Goal: Information Seeking & Learning: Learn about a topic

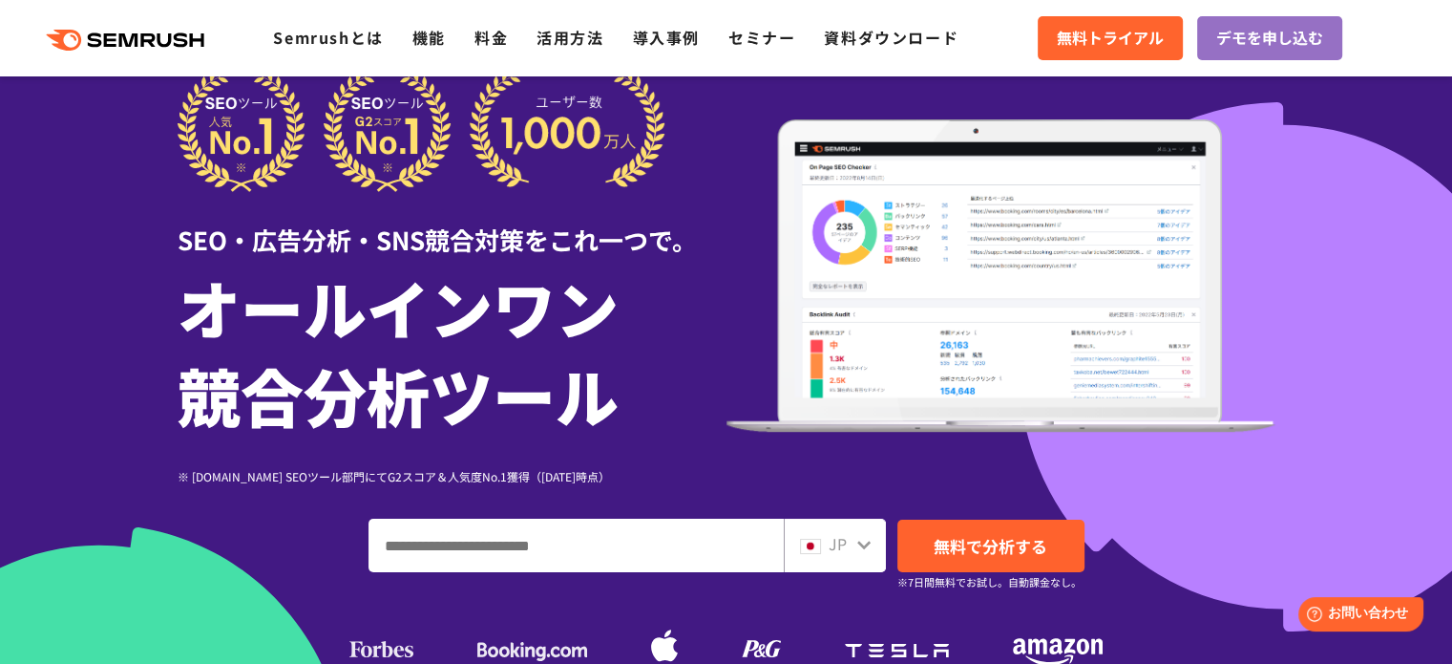
scroll to position [50, 0]
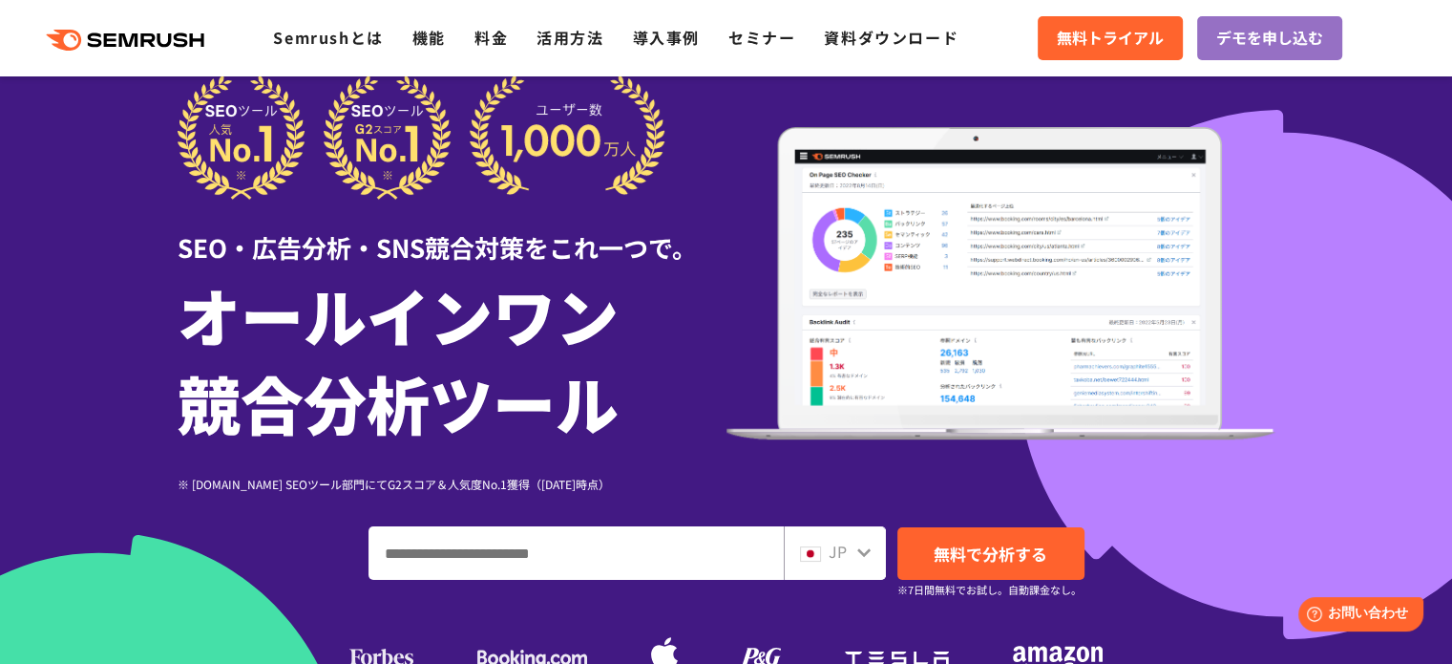
click at [610, 556] on input "ドメイン、キーワードまたはURLを入力してください" at bounding box center [575, 553] width 413 height 52
click at [619, 480] on div "※ G2.com SEOツール部門にてG2スコア＆人気度No.1獲得（2023年10月時点）" at bounding box center [452, 483] width 549 height 18
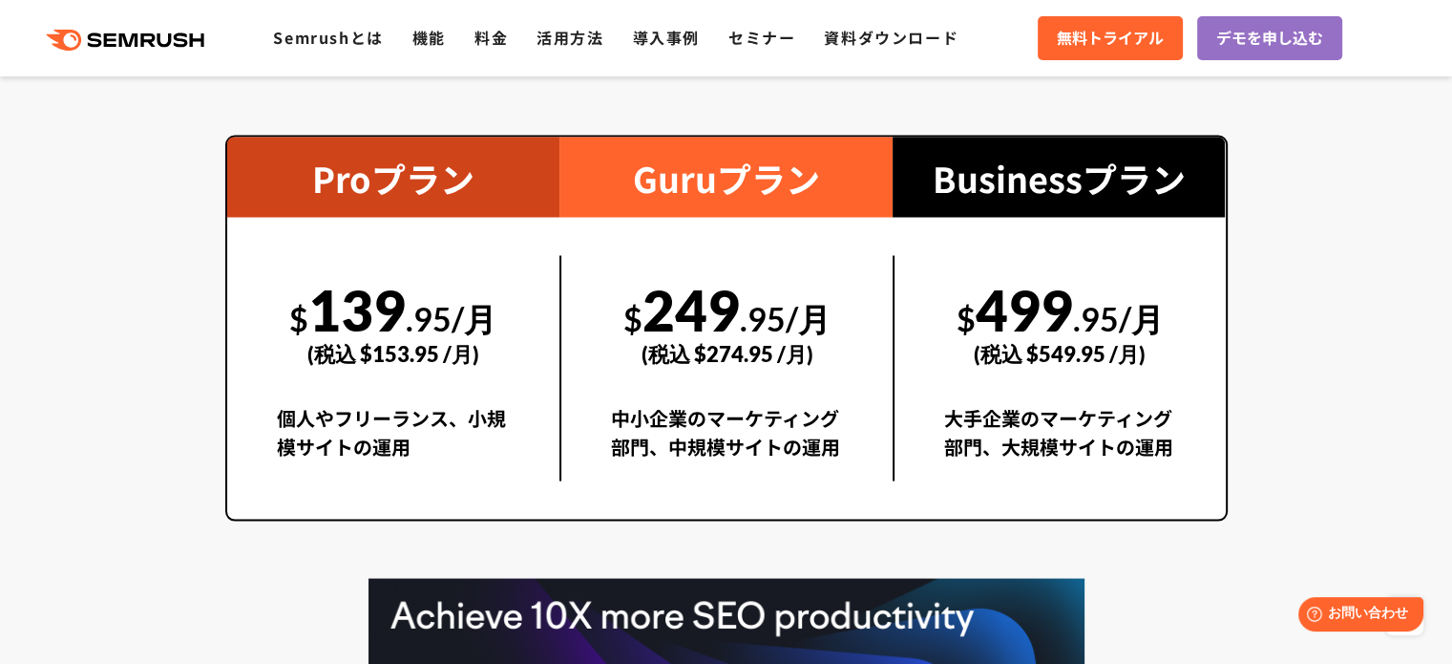
scroll to position [3492, 0]
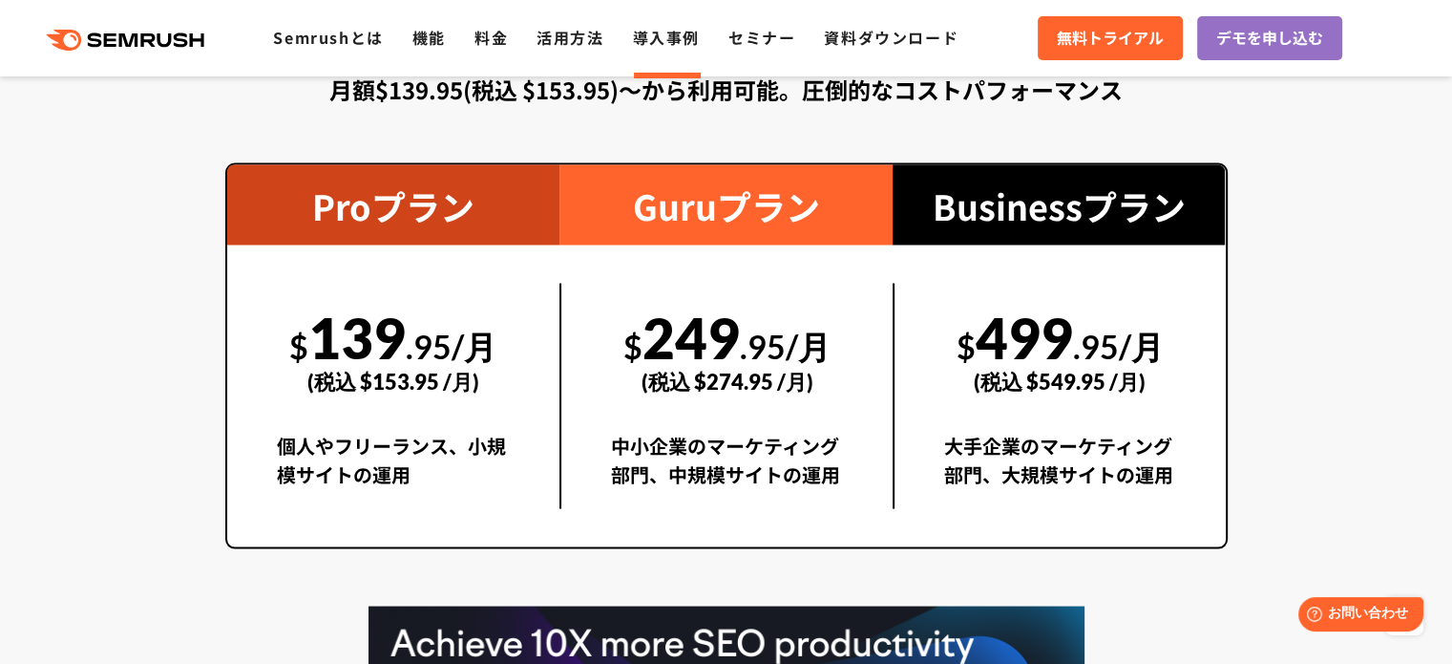
click at [669, 31] on link "導入事例" at bounding box center [666, 37] width 67 height 23
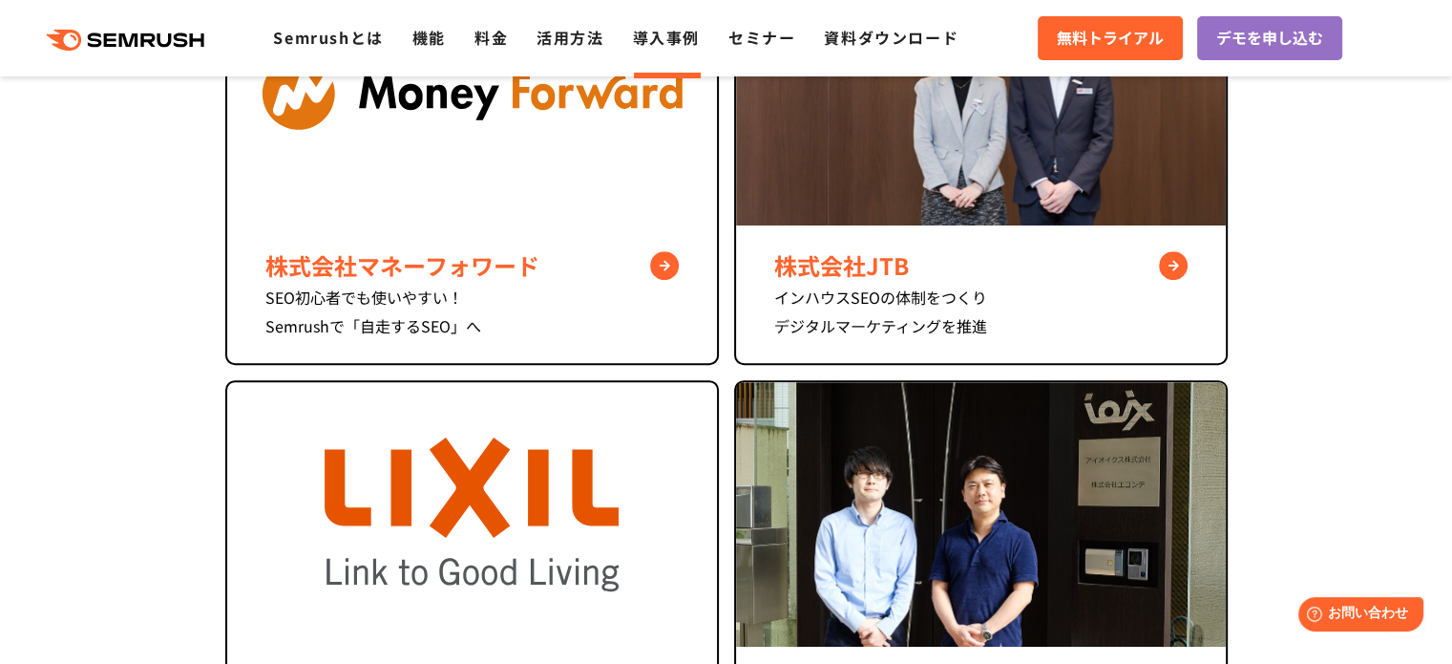
scroll to position [955, 0]
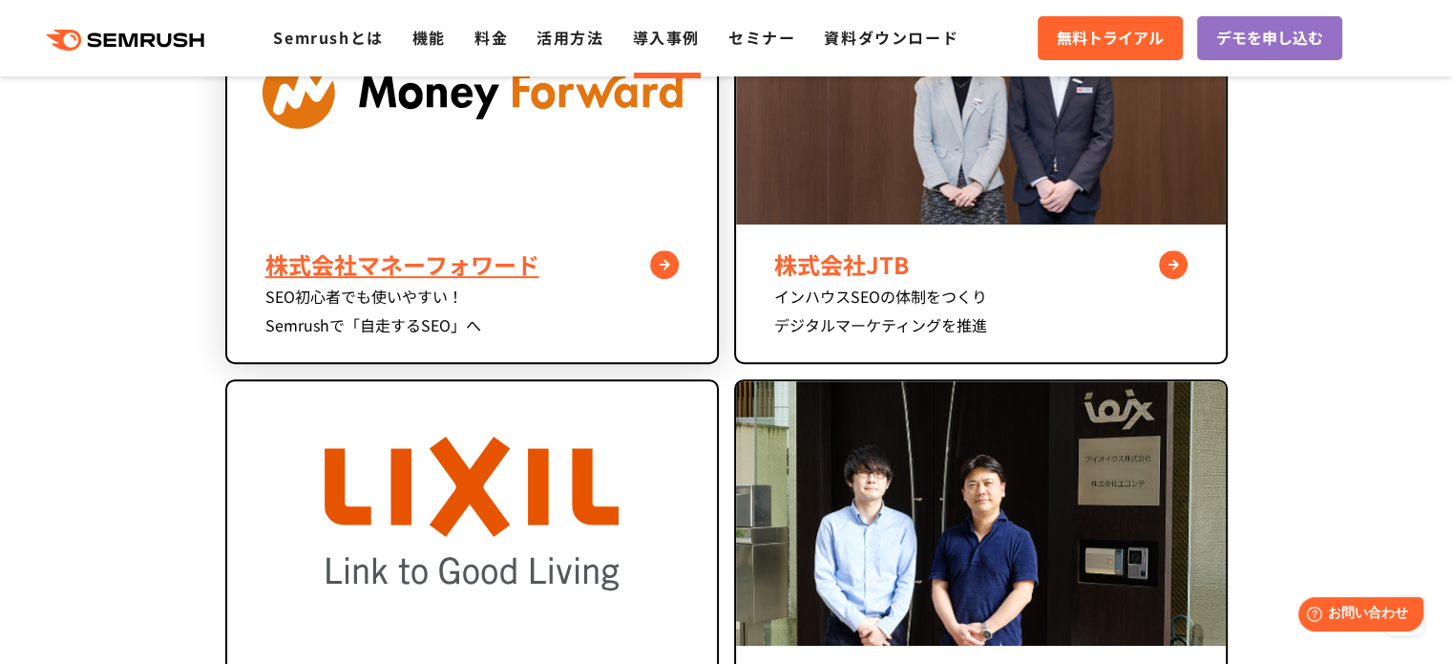
click at [465, 263] on div "株式会社マネーフォワード" at bounding box center [471, 264] width 413 height 34
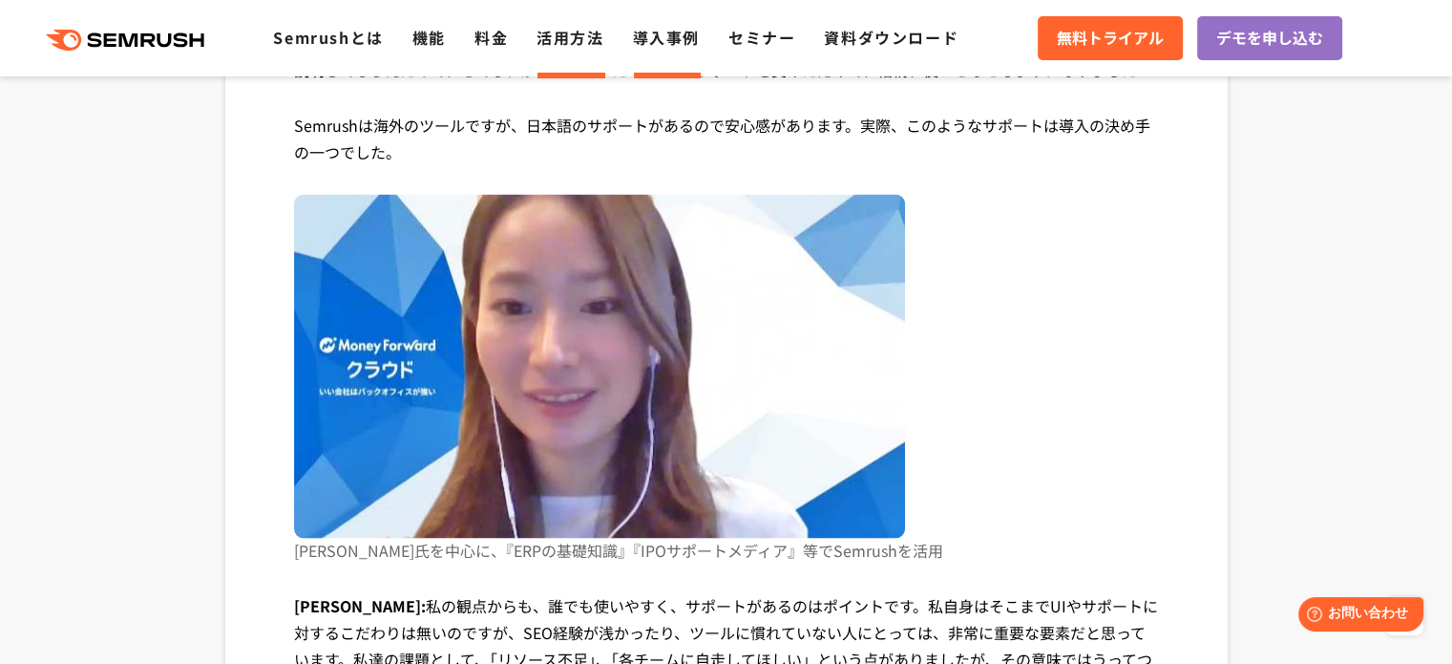
click at [560, 35] on link "活用方法" at bounding box center [570, 37] width 67 height 23
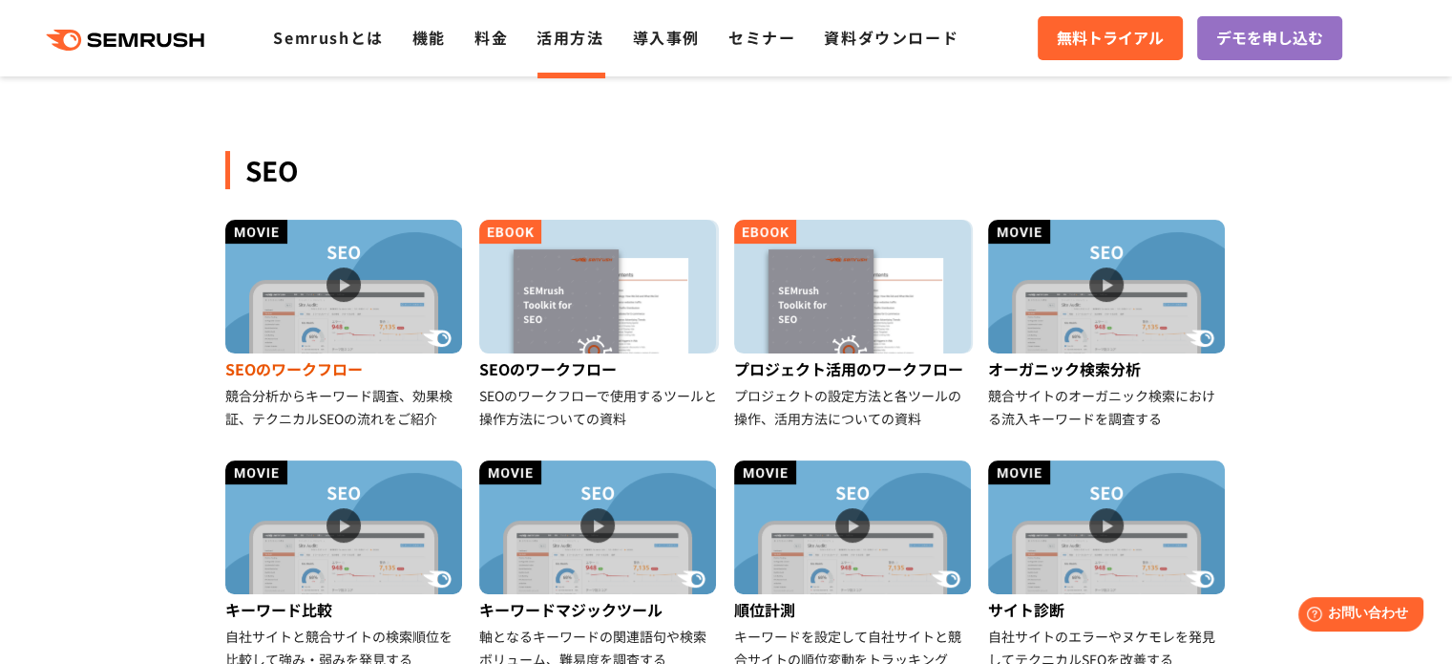
scroll to position [286, 0]
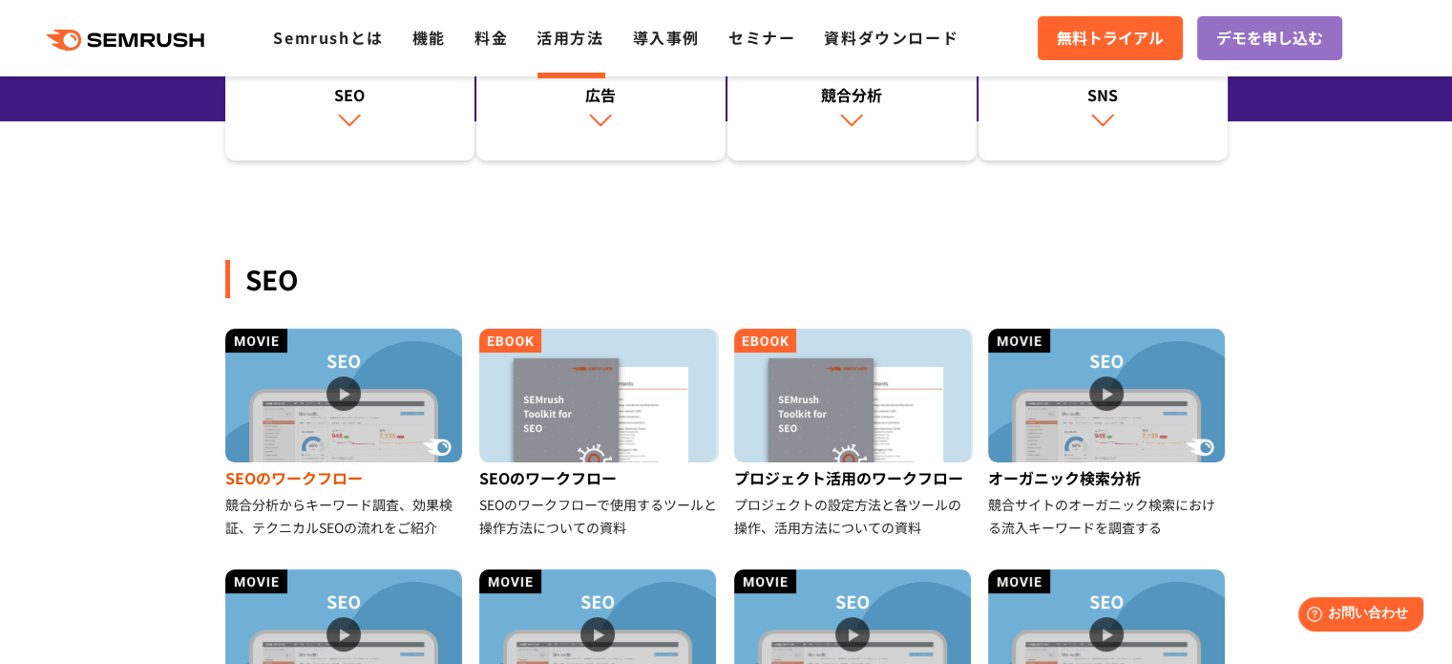
click at [348, 400] on img at bounding box center [343, 395] width 237 height 134
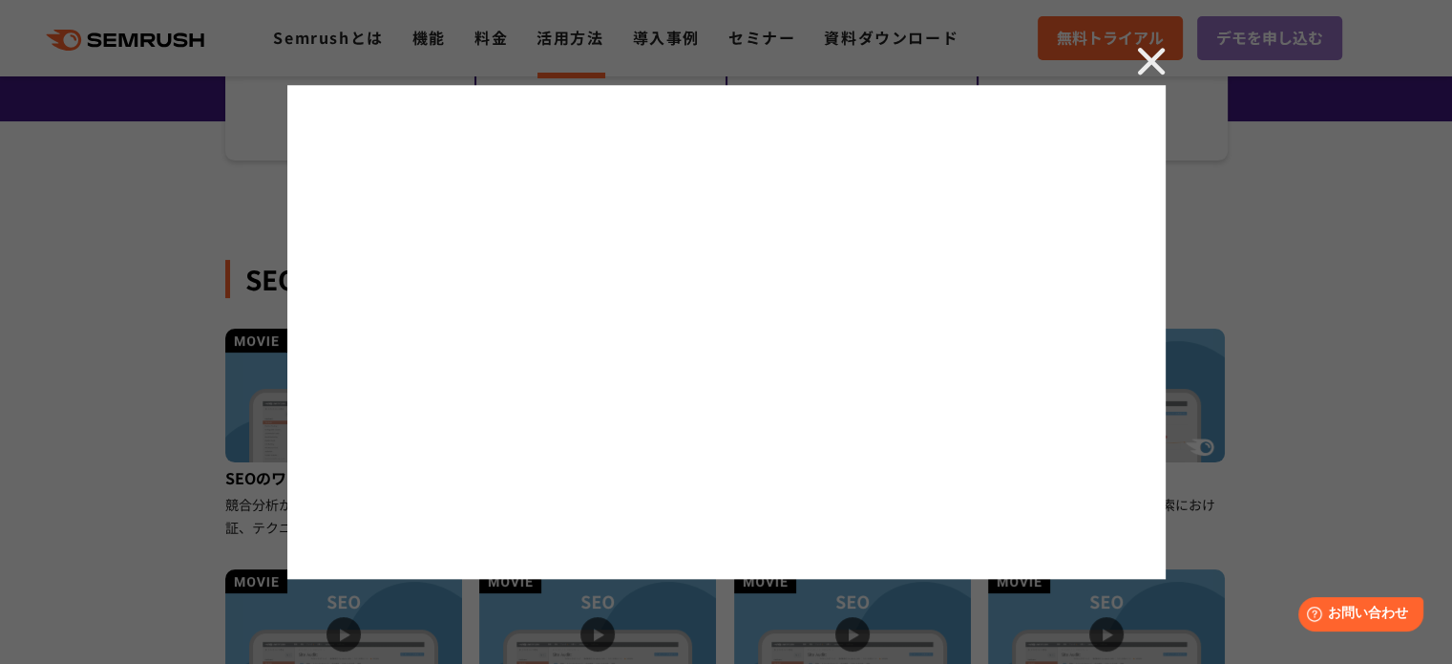
click at [1146, 62] on img at bounding box center [1151, 61] width 29 height 29
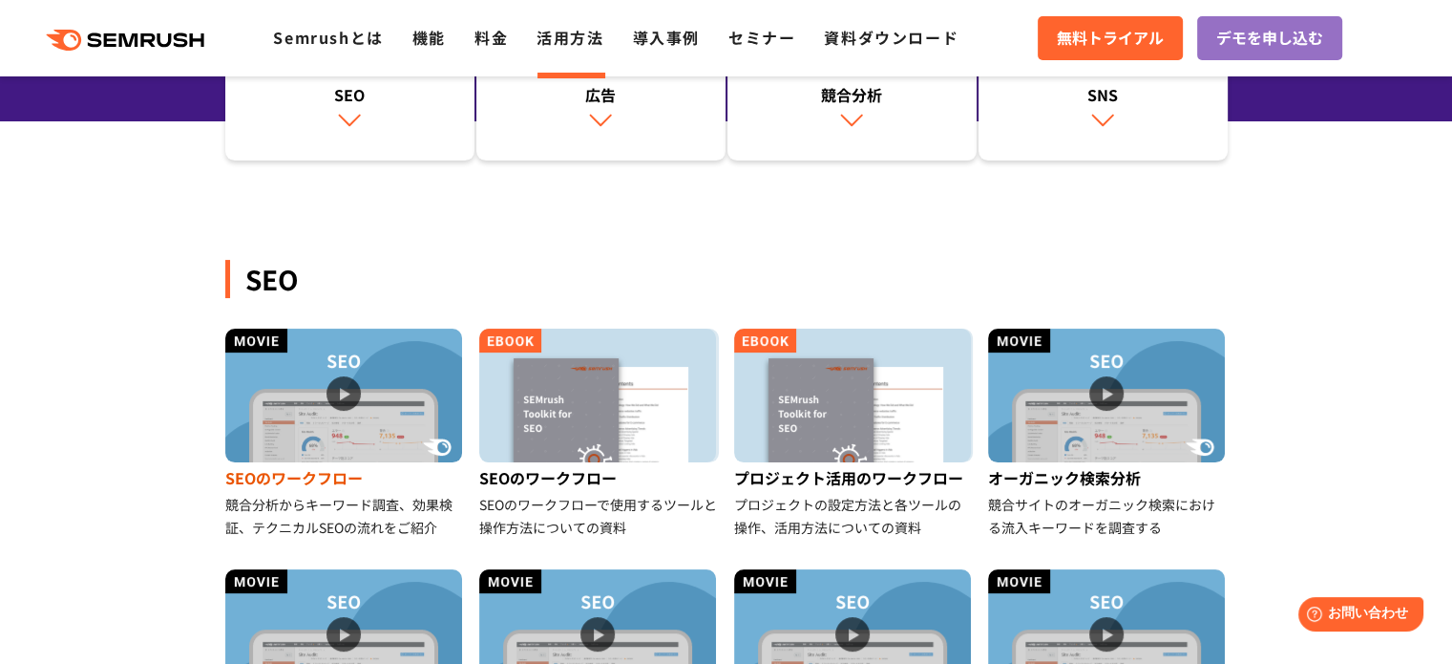
click at [318, 400] on img at bounding box center [343, 395] width 237 height 134
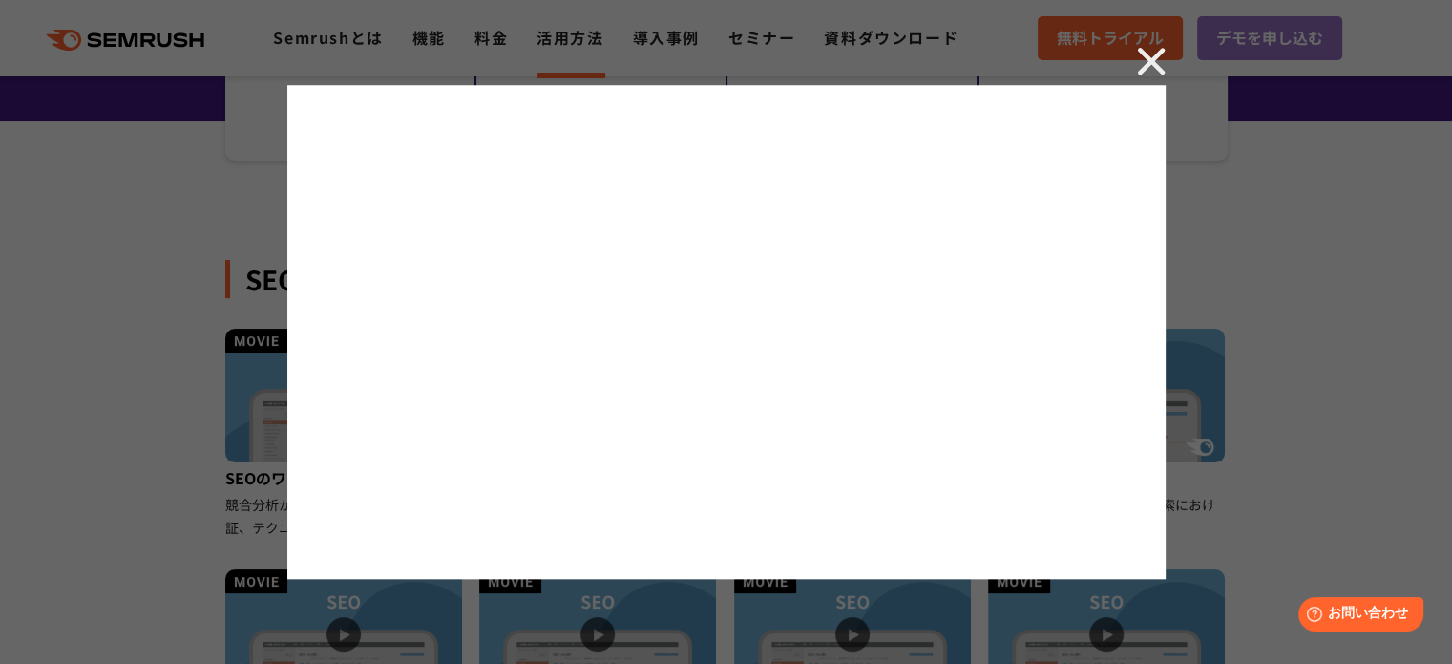
click at [1148, 54] on img at bounding box center [1151, 61] width 29 height 29
